Goal: Information Seeking & Learning: Learn about a topic

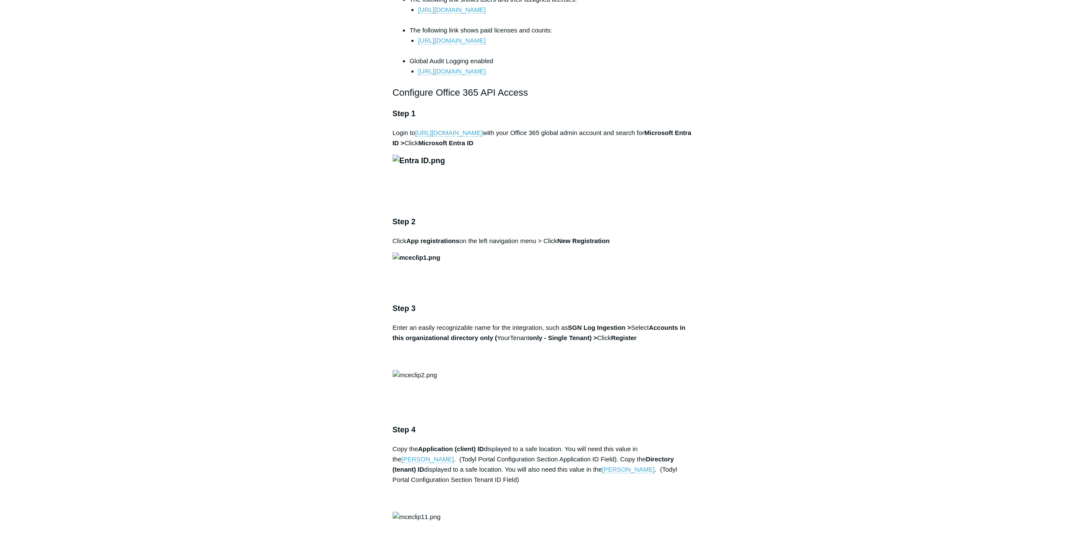
scroll to position [512, 0]
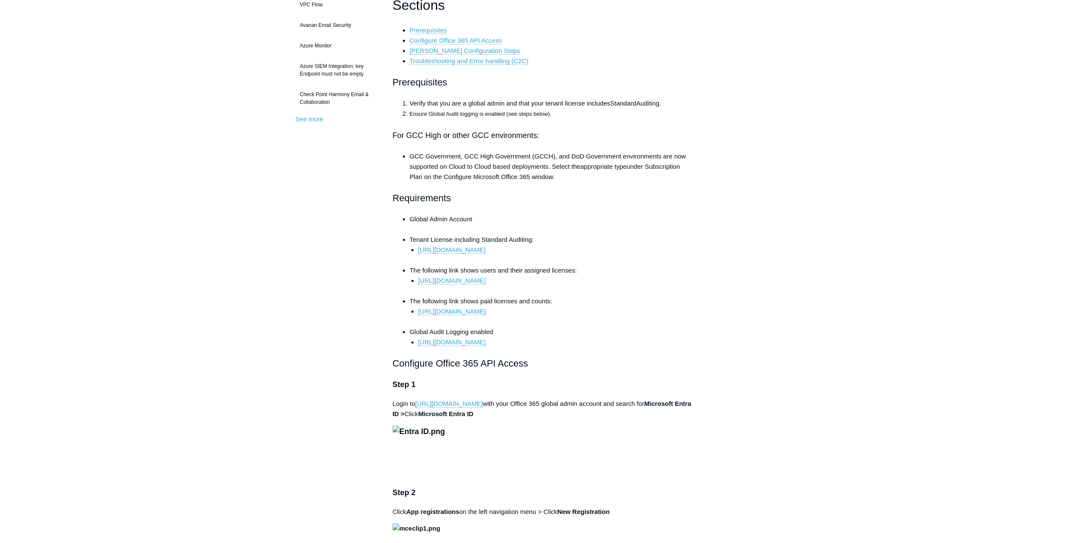
scroll to position [256, 0]
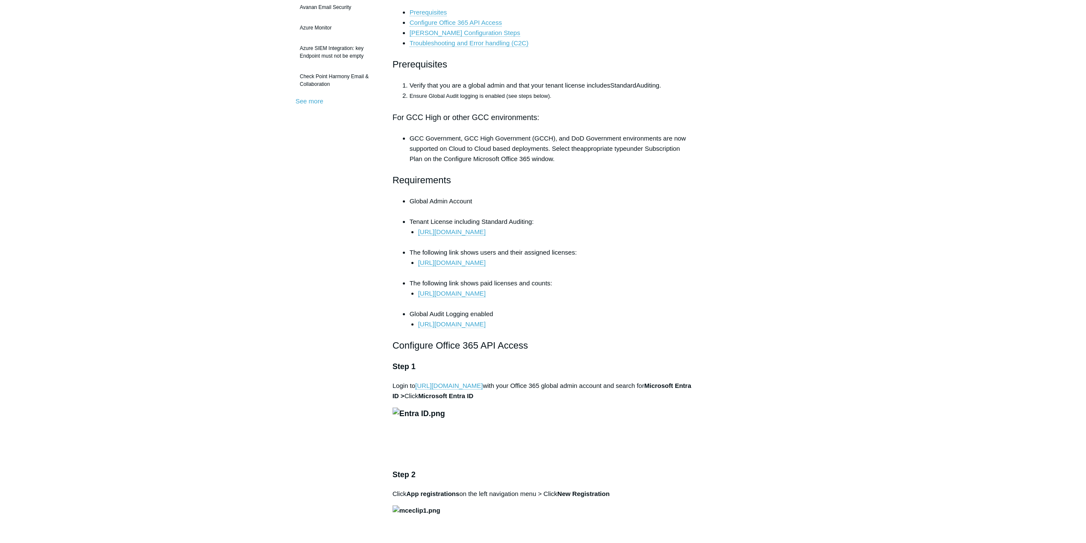
click at [486, 327] on link "[URL][DOMAIN_NAME]" at bounding box center [451, 324] width 67 height 8
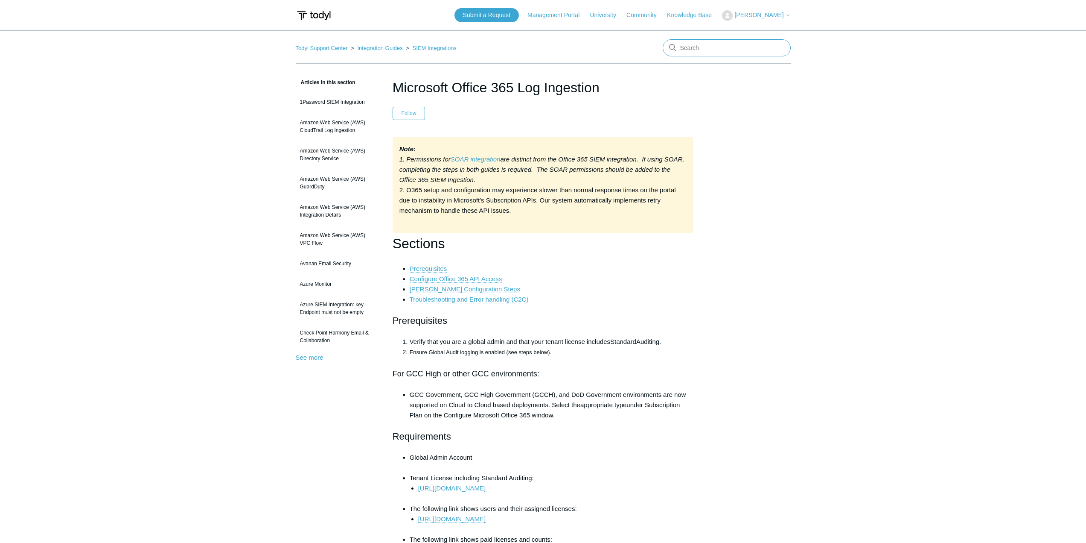
click at [712, 50] on input "Search" at bounding box center [727, 47] width 128 height 17
type input "microsoft identity"
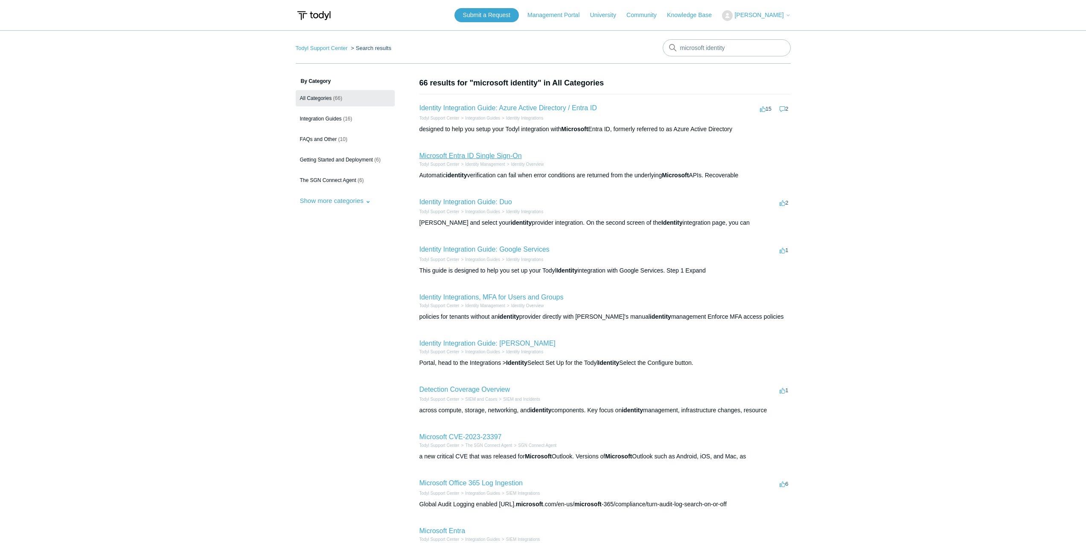
click at [487, 156] on link "Microsoft Entra ID Single Sign-On" at bounding box center [471, 155] width 102 height 7
click at [521, 106] on link "Identity Integration Guide: Azure Active Directory / Entra ID" at bounding box center [509, 107] width 178 height 7
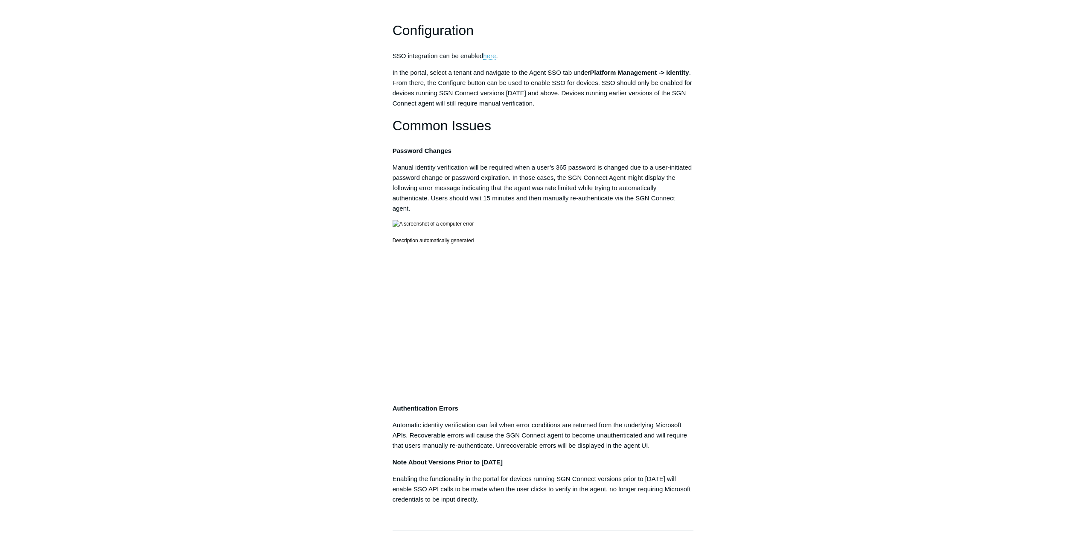
scroll to position [171, 0]
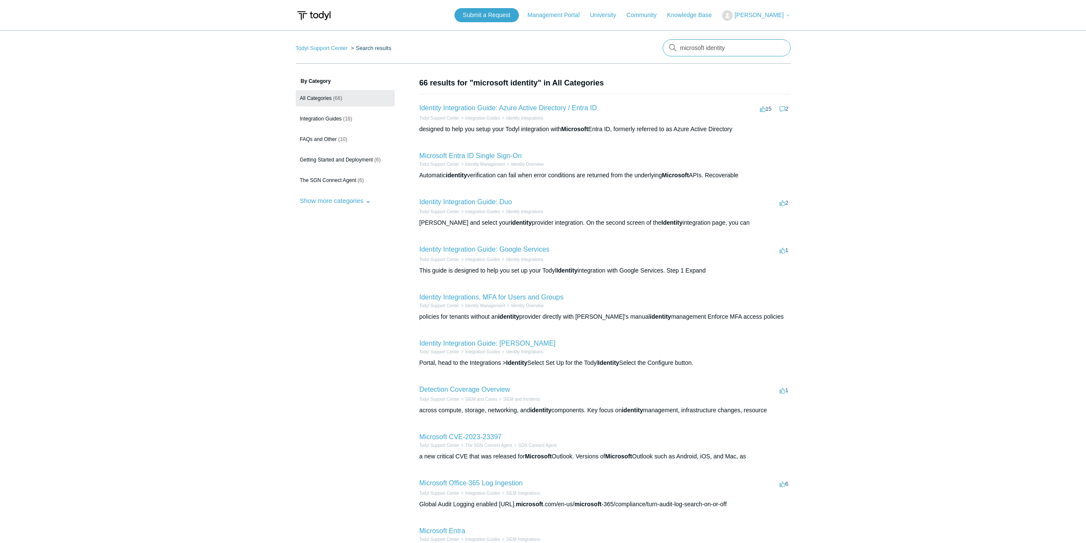
click at [715, 44] on input "microsoft identity" at bounding box center [727, 47] width 128 height 17
type input "365"
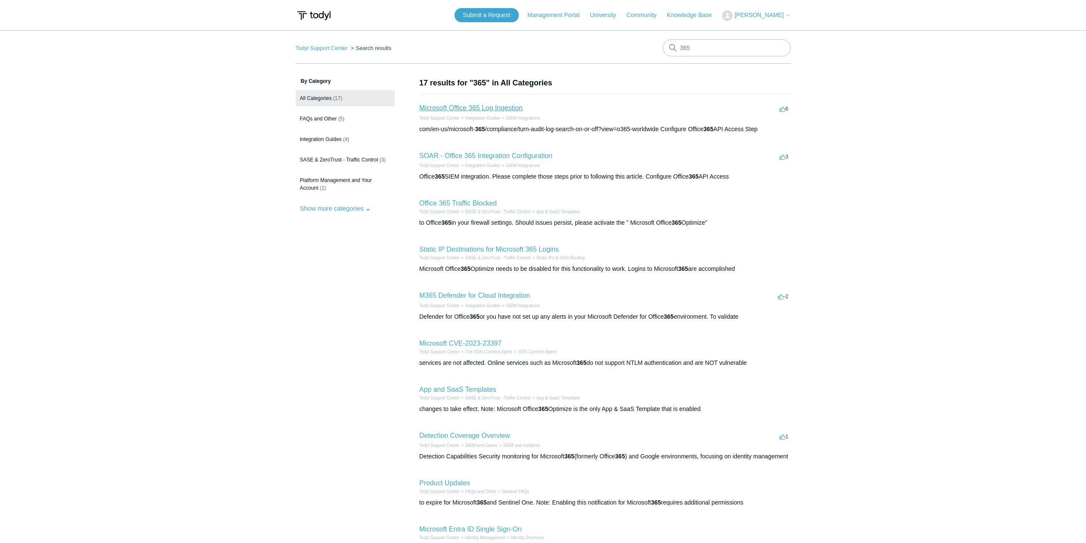
click at [501, 105] on link "Microsoft Office 365 Log Ingestion" at bounding box center [472, 107] width 104 height 7
